Goal: Task Accomplishment & Management: Complete application form

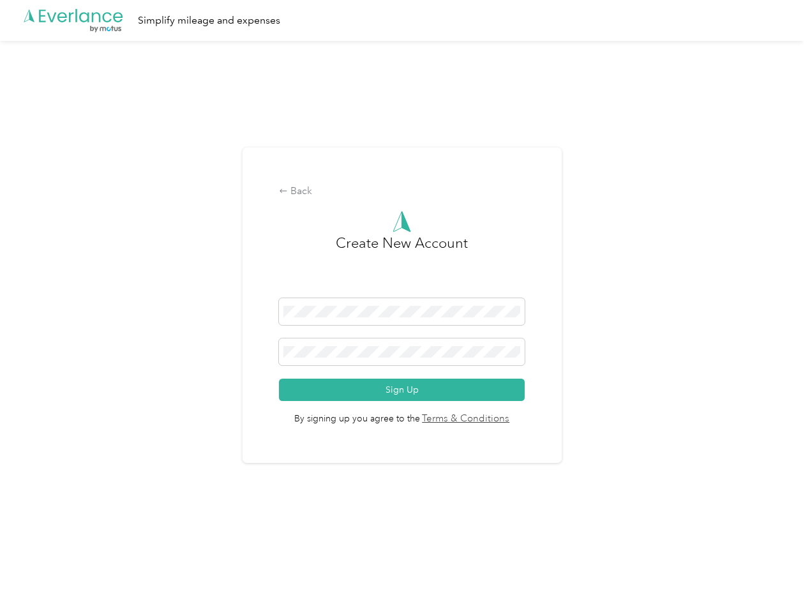
click at [405, 290] on h3 "Create New Account" at bounding box center [402, 265] width 132 height 66
click at [405, 20] on div ".cls-1 { fill: #00adee; } .cls-2 { fill: #fff; } .cls-3 { fill: #707372; } .cls…" at bounding box center [402, 20] width 804 height 41
click at [405, 192] on div "Back" at bounding box center [402, 191] width 246 height 15
click at [405, 389] on button "Sign Up" at bounding box center [402, 390] width 246 height 22
